Goal: Task Accomplishment & Management: Manage account settings

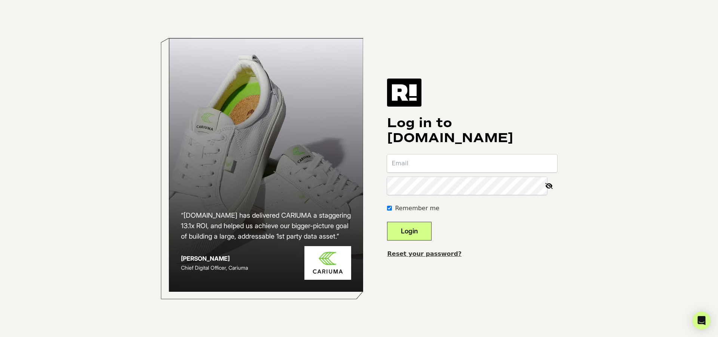
click at [470, 163] on input "email" at bounding box center [472, 163] width 170 height 18
type input "[EMAIL_ADDRESS][DOMAIN_NAME]"
click at [410, 236] on button "Login" at bounding box center [409, 231] width 44 height 19
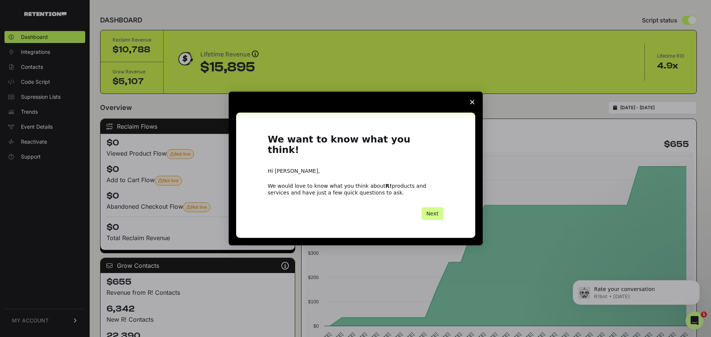
click at [470, 105] on span "Close survey" at bounding box center [472, 102] width 21 height 21
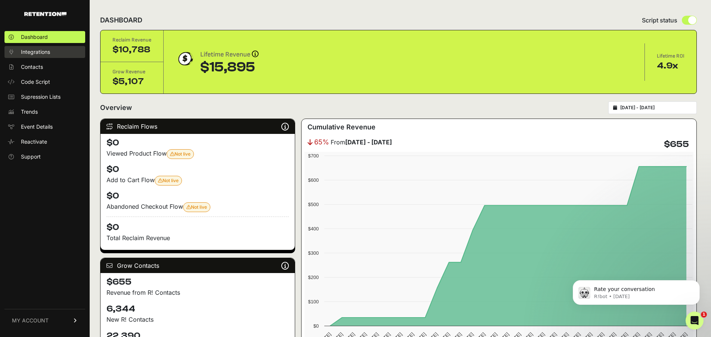
click at [36, 54] on span "Integrations" at bounding box center [35, 51] width 29 height 7
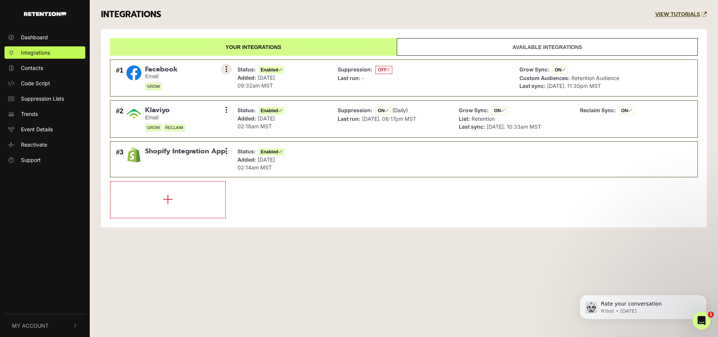
click at [223, 71] on button at bounding box center [225, 69] width 11 height 11
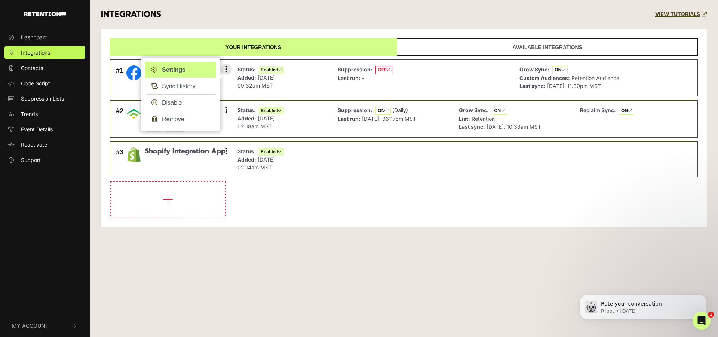
click at [178, 71] on link "Settings" at bounding box center [180, 70] width 71 height 16
